Goal: Task Accomplishment & Management: Complete application form

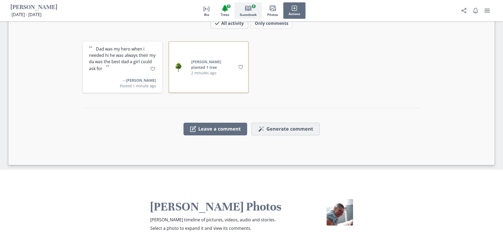
scroll to position [1261, 0]
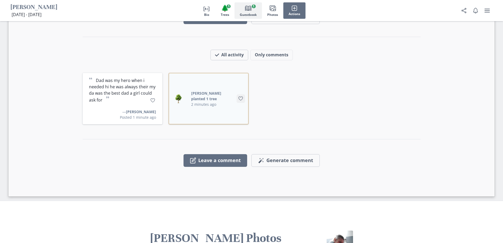
click at [241, 96] on icon "Like" at bounding box center [240, 98] width 5 height 5
drag, startPoint x: 152, startPoint y: 62, endPoint x: 158, endPoint y: 63, distance: 5.8
click at [153, 98] on icon "Like" at bounding box center [152, 100] width 5 height 5
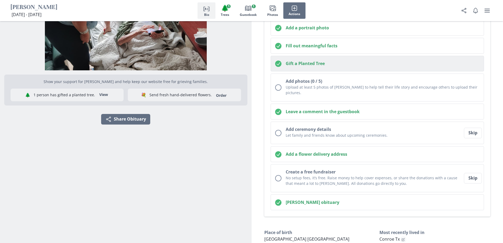
scroll to position [112, 0]
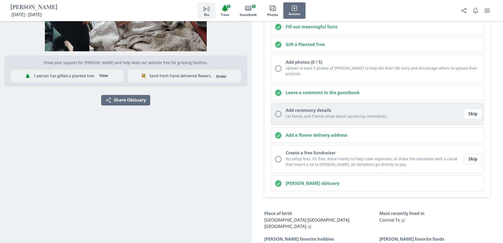
click at [278, 111] on div "Unchecked circle" at bounding box center [278, 114] width 6 height 6
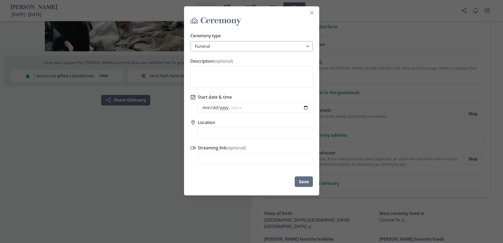
click at [309, 46] on select "Funeral Graveside Service Viewing Service Visitation Service Memorial Service C…" at bounding box center [251, 46] width 122 height 11
select select "memorial_service"
click at [192, 41] on select "Funeral Graveside Service Viewing Service Visitation Service Memorial Service C…" at bounding box center [251, 46] width 122 height 11
click at [243, 78] on textarea "Description (optional)" at bounding box center [251, 76] width 122 height 21
click at [203, 83] on textarea "Service for a memorial is still pending will let you know as soon as we set up …" at bounding box center [251, 76] width 122 height 21
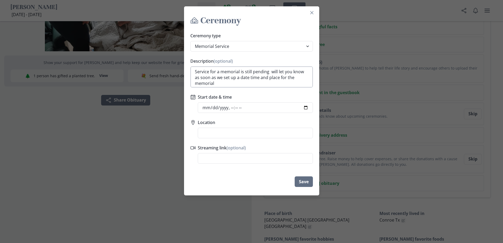
click at [229, 84] on textarea "Service for a memorial is still pending will let you know as soon as we set up …" at bounding box center [251, 76] width 122 height 21
type textarea "Service for a memorial is still pending will let you know as soon as we set up …"
click at [308, 180] on button "Save" at bounding box center [303, 181] width 18 height 11
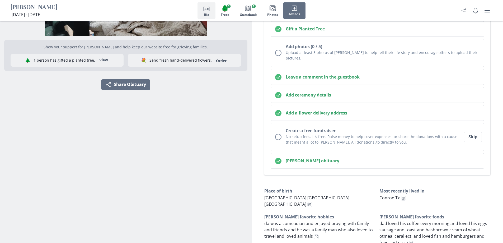
scroll to position [124, 0]
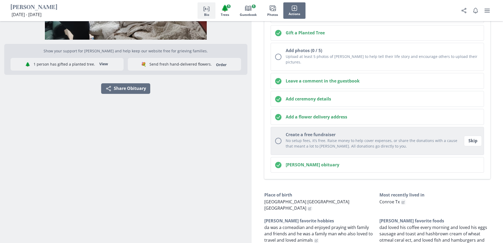
click at [278, 137] on div "Unchecked circle" at bounding box center [278, 140] width 6 height 6
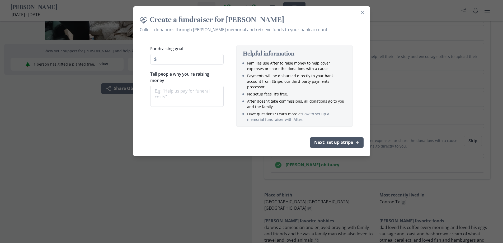
click at [336, 139] on button "Next: set up Stripe" at bounding box center [337, 142] width 54 height 11
click at [188, 60] on input "Fundraising goal" at bounding box center [186, 59] width 73 height 11
type textarea "x"
type input "1"
type textarea "x"
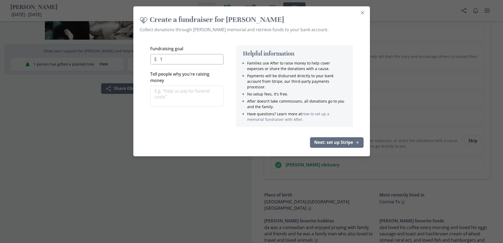
type input "15"
type textarea "x"
type input "150"
type textarea "x"
type input "1500"
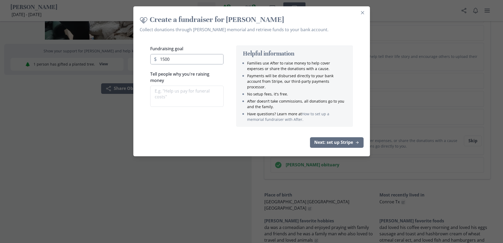
type textarea "x"
type input "15000"
type textarea "x"
type input "1500"
type textarea "x"
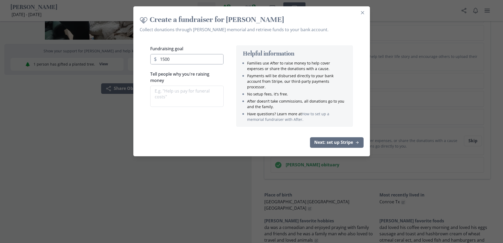
type input "150"
type textarea "x"
type input "15"
type textarea "x"
type input "1"
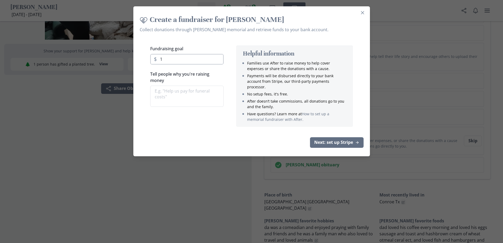
type textarea "x"
type input "3"
type textarea "x"
type input "38"
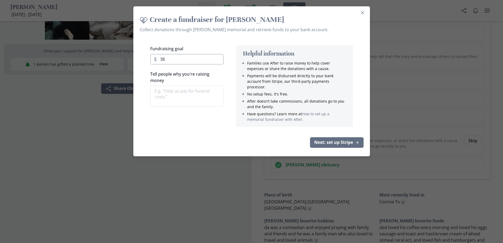
type textarea "x"
type input "380"
type textarea "x"
type input "3800"
click at [164, 59] on input "3800" at bounding box center [186, 59] width 73 height 11
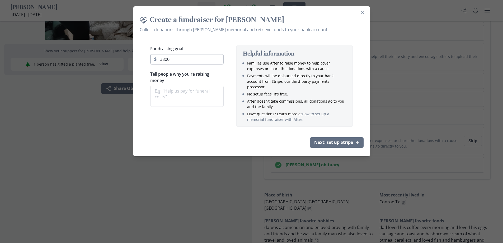
click at [179, 58] on input "3800" at bounding box center [186, 59] width 73 height 11
type textarea "x"
type input "3800.0"
type textarea "x"
type input "3800.00"
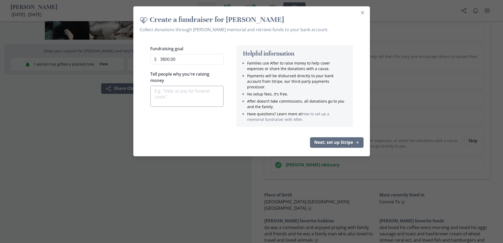
click at [178, 92] on textarea "Tell people why you're raising money" at bounding box center [186, 95] width 73 height 21
type textarea "x"
type textarea "to"
type textarea "x"
type textarea "to"
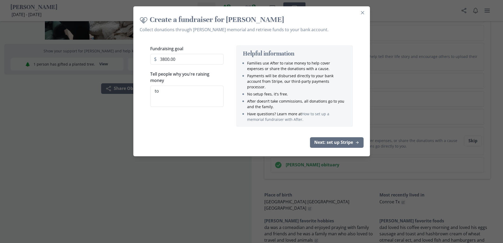
type textarea "x"
type textarea "to h"
type textarea "x"
type textarea "to he"
type textarea "x"
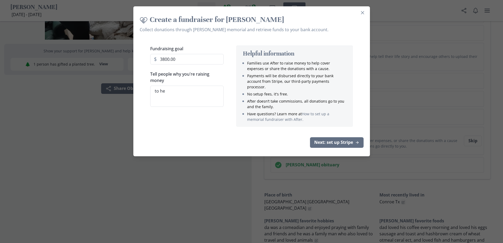
type textarea "to hel"
type textarea "x"
type textarea "to help"
type textarea "x"
type textarea "to help"
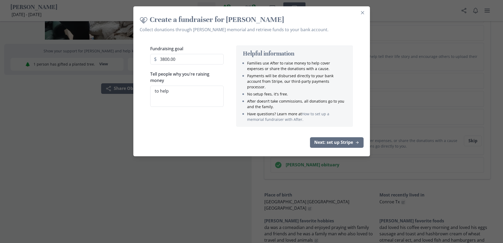
type textarea "x"
type textarea "to help th"
type textarea "x"
type textarea "to help the"
type textarea "x"
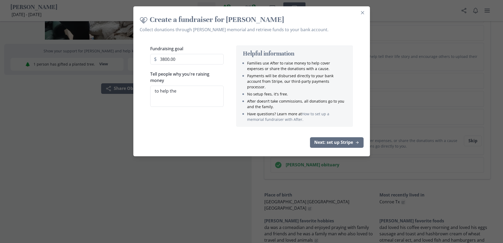
type textarea "to help the"
type textarea "x"
type textarea "to help the f"
type textarea "x"
type textarea "to help the fa"
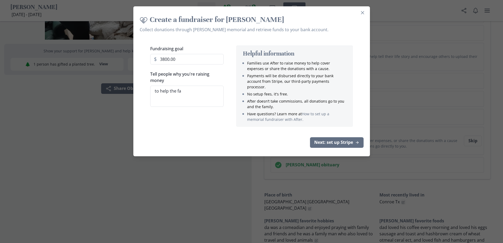
type textarea "x"
type textarea "to help the fam"
type textarea "x"
type textarea "to help the fami"
type textarea "x"
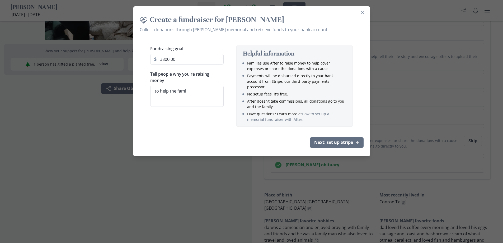
type textarea "to help the famil"
type textarea "x"
type textarea "to help the family"
type textarea "x"
type textarea "to help the family"
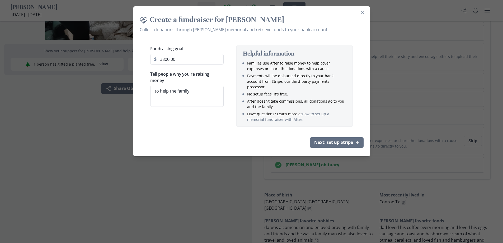
type textarea "x"
type textarea "to help the family i"
type textarea "x"
type textarea "to help the family in"
type textarea "x"
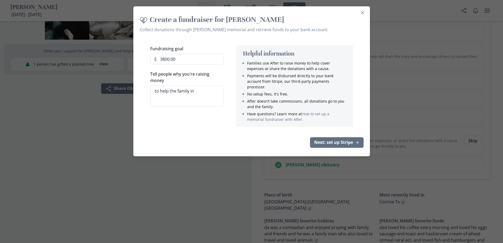
type textarea "to help the family in"
type textarea "x"
type textarea "to help the family in n"
type textarea "x"
type textarea "to help the family in ne"
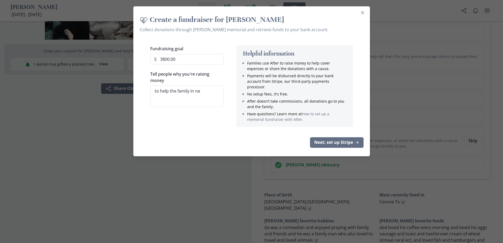
type textarea "x"
type textarea "to help the family in nee"
type textarea "x"
type textarea "to help the family in need"
type textarea "x"
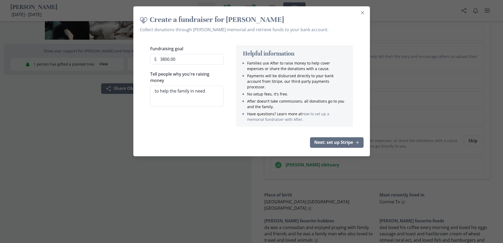
type textarea "to help the family in need"
type textarea "x"
type textarea "to help the family in need o"
type textarea "x"
type textarea "to help the family in need of"
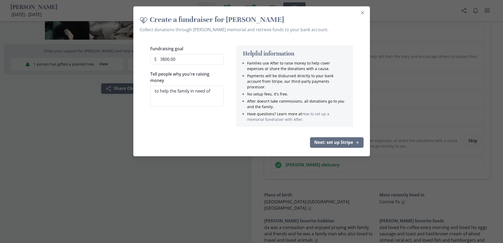
type textarea "x"
type textarea "to help the family in need of"
type textarea "x"
type textarea "to help the family in need of t"
type textarea "x"
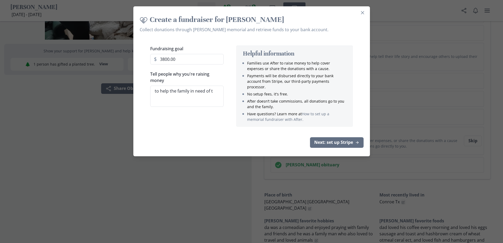
type textarea "to help the family in need of th"
type textarea "x"
type textarea "to help the family in need of thi"
type textarea "x"
type textarea "to help the family in need of thin"
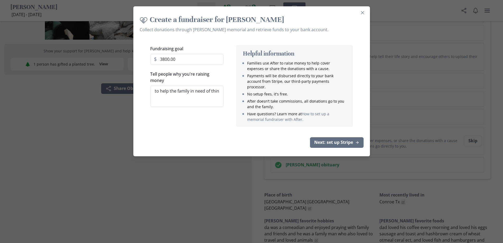
type textarea "x"
type textarea "to help the family in need of thing"
type textarea "x"
type textarea "to help the family in need of things"
type textarea "x"
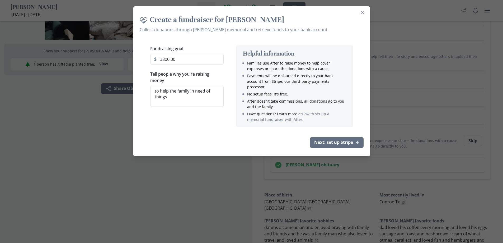
type textarea "to help the family in need of things"
type textarea "x"
type textarea "to help the family in need of things a"
type textarea "x"
type textarea "to help the family in need of things an"
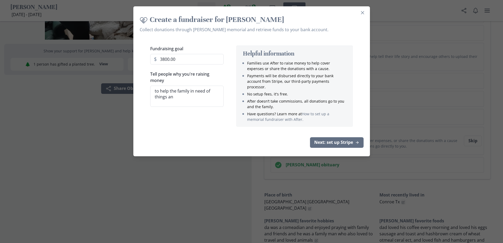
type textarea "x"
type textarea "to help the family in need of things and"
type textarea "x"
type textarea "to help the family in need of things and"
type textarea "x"
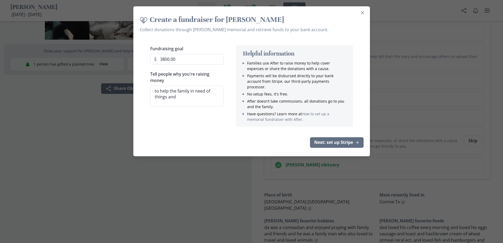
type textarea "to help the family in need of things and t"
type textarea "x"
type textarea "to help the family in need of things and to"
type textarea "x"
type textarea "to help the family in need of things and to"
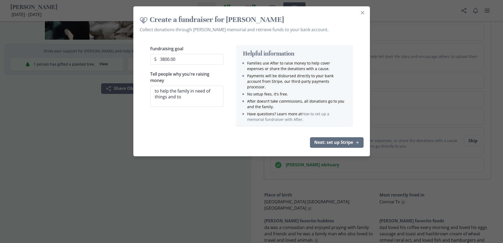
type textarea "x"
type textarea "to help the family in need of things and to h"
type textarea "x"
type textarea "to help the family in need of things and to he"
type textarea "x"
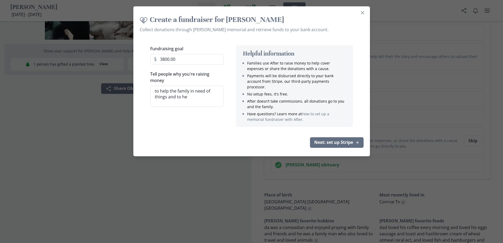
type textarea "to help the family in need of things and to [GEOGRAPHIC_DATA]"
type textarea "x"
type textarea "to help the family in need of things and to help"
type textarea "x"
type textarea "to help the family in need of things and to help"
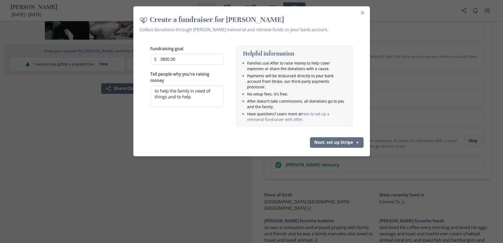
type textarea "x"
type textarea "to help the family in need of things and to help t"
type textarea "x"
type textarea "to help the family in need of things and to help th"
type textarea "x"
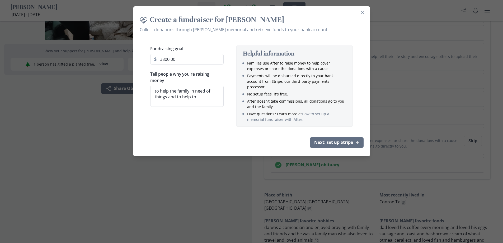
type textarea "to help the family in need of things and to help the"
type textarea "x"
type textarea "to help the family in need of things and to help the"
type textarea "x"
type textarea "to help the family in need of things and to help the f"
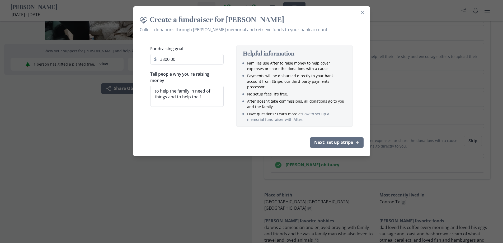
type textarea "x"
type textarea "to help the family in need of things and to help the fa"
type textarea "x"
type textarea "to help the family in need of things and to help the fam"
type textarea "x"
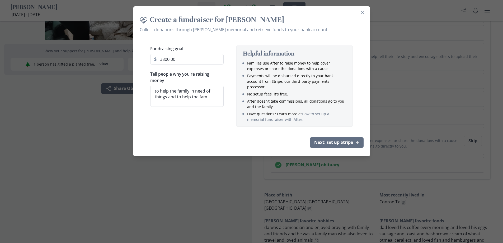
type textarea "to help the family in need of things and to help the fami"
type textarea "x"
type textarea "to help the family in need of things and to help the famil"
type textarea "x"
type textarea "to help the family in need of things and to help the family"
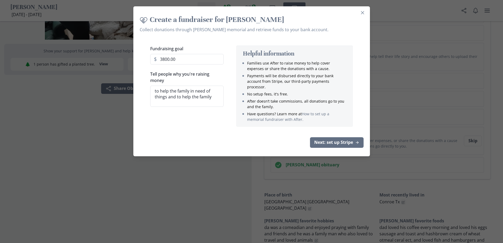
type textarea "x"
type textarea "to help the family in need of things and to help the family"
type textarea "x"
type textarea "to help the family in need of things and to help the family w"
type textarea "x"
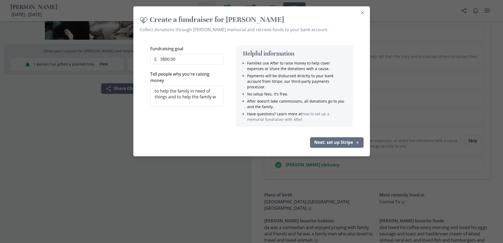
type textarea "to help the family in need of things and to help the family wi"
type textarea "x"
type textarea "to help the family in need of things and to help the family wit"
type textarea "x"
type textarea "to help the family in need of things and to help the family with"
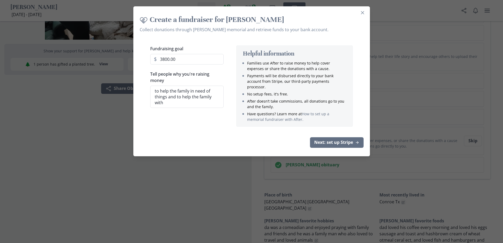
type textarea "x"
type textarea "to help the family in need of things and to help the family with"
type textarea "x"
type textarea "to help the family in need of things and to help the family with m"
type textarea "x"
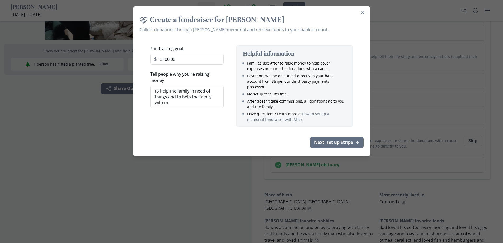
type textarea "to help the family in need of things and to help the family with me"
type textarea "x"
type textarea "to help the family in need of things and to help the family with mem"
type textarea "x"
type textarea "to help the family in need of things and to help the family with memo"
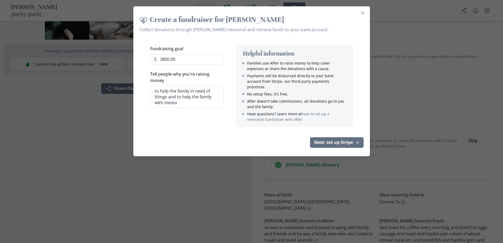
type textarea "x"
type textarea "to help the family in need of things and to help the family with [PERSON_NAME]"
type textarea "x"
type textarea "to help the family in need of things and to help the family with [PERSON_NAME]"
type textarea "x"
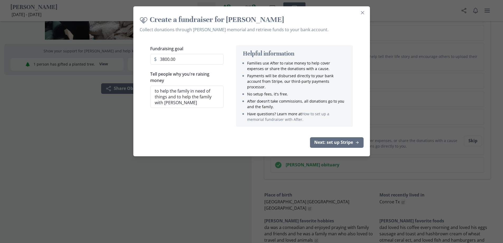
type textarea "to help the family in need of things and to help the family with memoria"
type textarea "x"
type textarea "to help the family in need of things and to help the family with memorial"
type textarea "x"
type textarea "to help the family in need of things and to help the family with memorial"
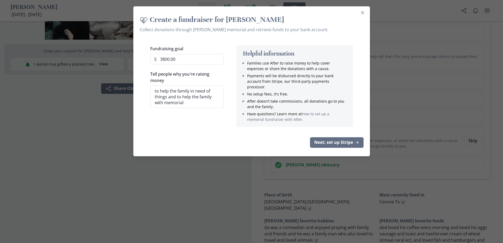
type textarea "x"
type textarea "to help the family in need of things and to help the family with memorial e"
type textarea "x"
type textarea "to help the family in need of things and to help the family with memorial ex"
type textarea "x"
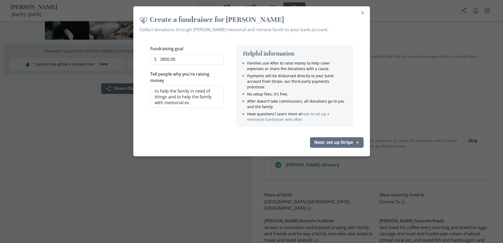
type textarea "to help the family in need of things and to help the family with memorial exp"
type textarea "x"
type textarea "to help the family in need of things and to help the family with memorial expe"
type textarea "x"
type textarea "to help the family in need of things and to help the family with memorial expes"
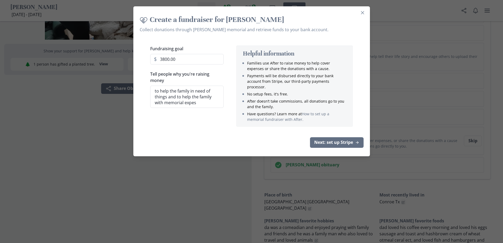
type textarea "x"
type textarea "to help the family in need of things and to help the family with memorial expese"
type textarea "x"
type textarea "to help the family in need of things and to help the family with memorial expes…"
click at [192, 101] on textarea "to help the family in need of things and to help the family with memorial expes…" at bounding box center [186, 96] width 73 height 22
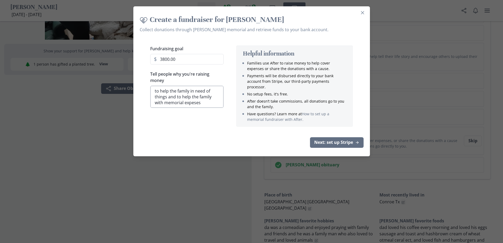
click at [195, 102] on textarea "to help the family in need of things and to help the family with memorial expes…" at bounding box center [186, 96] width 73 height 22
type textarea "x"
type textarea "to help the family in need of things and to help the family with memorial expen…"
click at [344, 137] on button "Next: set up Stripe" at bounding box center [337, 142] width 54 height 11
type textarea "x"
